Goal: Task Accomplishment & Management: Manage account settings

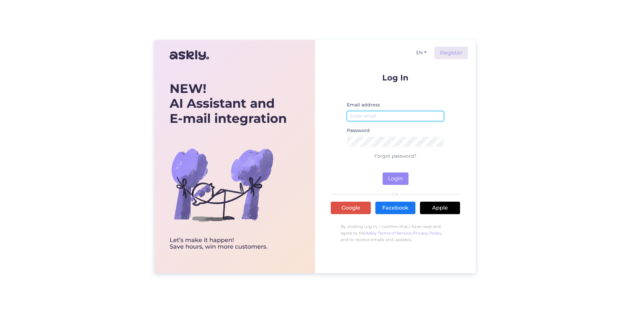
click at [361, 114] on input "email" at bounding box center [395, 116] width 97 height 10
type input "[EMAIL_ADDRESS][DOMAIN_NAME]"
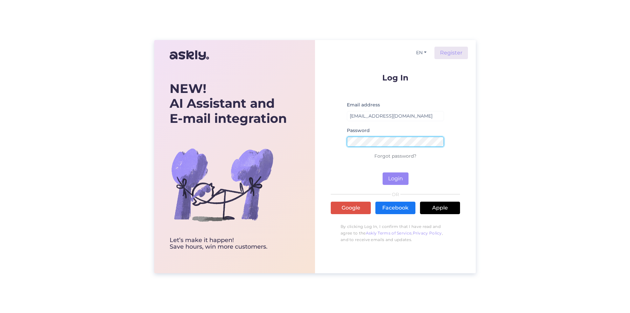
click at [383, 172] on button "Login" at bounding box center [396, 178] width 26 height 12
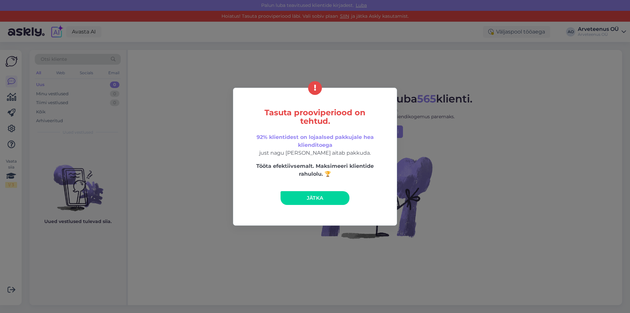
click at [322, 193] on link "Jätka" at bounding box center [315, 198] width 69 height 14
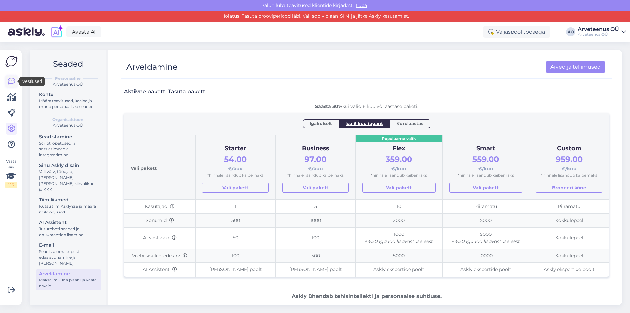
click at [7, 81] on link at bounding box center [12, 81] width 12 height 12
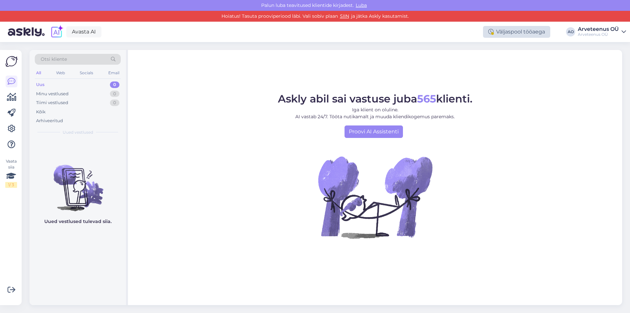
click at [515, 29] on div "Väljaspool tööaega" at bounding box center [516, 32] width 67 height 12
click at [12, 128] on icon at bounding box center [12, 129] width 8 height 8
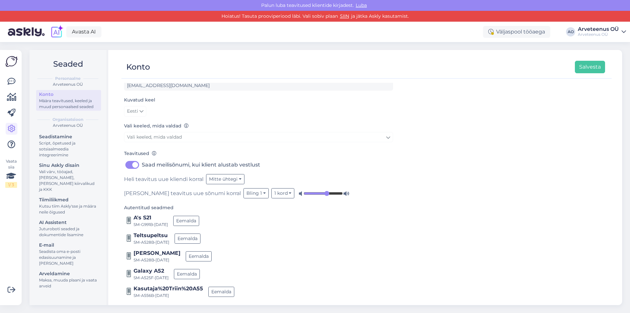
scroll to position [43, 0]
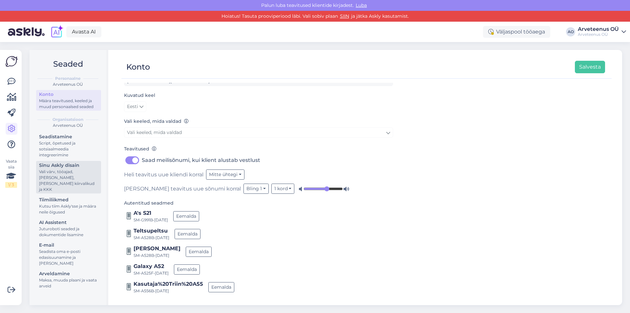
click at [53, 174] on div "Vali värv, tööajad, [PERSON_NAME], [PERSON_NAME] kiirvalikud ja KKK" at bounding box center [68, 181] width 59 height 24
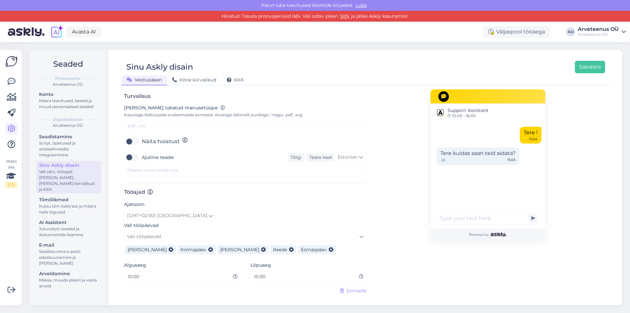
scroll to position [270, 0]
